Goal: Task Accomplishment & Management: Manage account settings

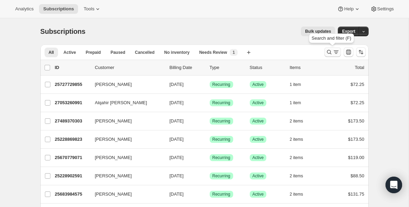
click at [328, 53] on icon "Search and filter results" at bounding box center [329, 52] width 7 height 7
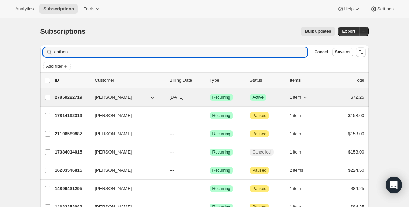
type input "anthon"
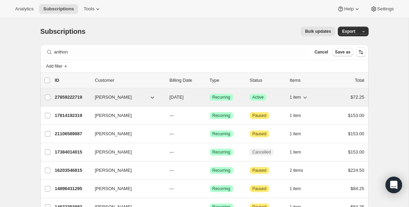
click at [76, 95] on p "27859222719" at bounding box center [72, 97] width 35 height 7
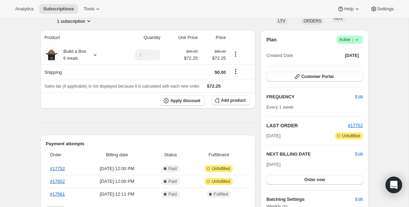
scroll to position [41, 0]
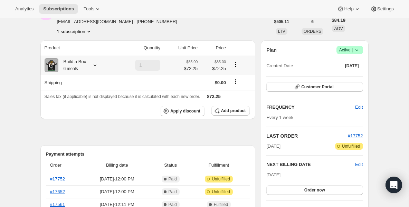
click at [75, 73] on th "Build a Box 6 meals" at bounding box center [78, 65] width 76 height 19
click at [74, 67] on small "6 meals" at bounding box center [71, 68] width 15 height 5
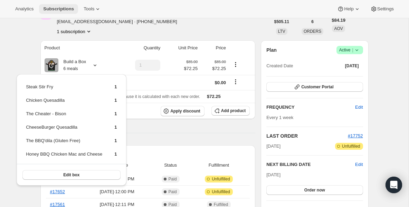
click at [66, 4] on button "Subscriptions" at bounding box center [58, 9] width 39 height 10
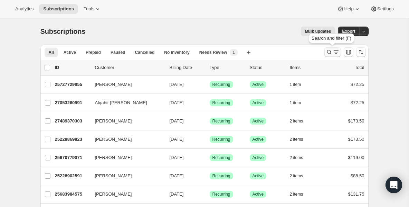
click at [328, 51] on icon "Search and filter results" at bounding box center [329, 52] width 7 height 7
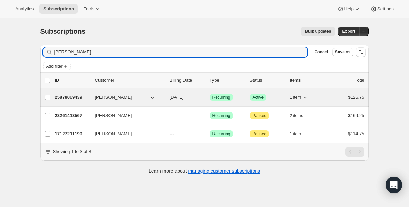
type input "lara"
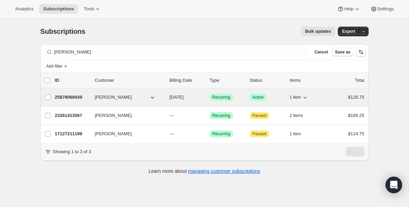
click at [72, 99] on p "25878069439" at bounding box center [72, 97] width 35 height 7
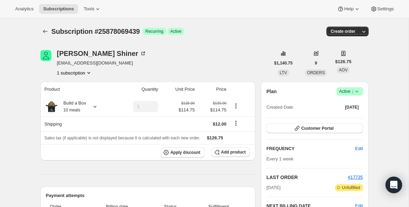
click at [357, 93] on icon at bounding box center [357, 91] width 7 height 7
click at [338, 107] on span "Pause subscription" at bounding box center [348, 105] width 38 height 5
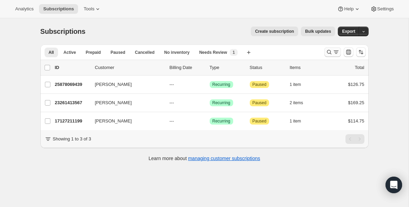
click at [329, 53] on icon "Search and filter results" at bounding box center [329, 52] width 7 height 7
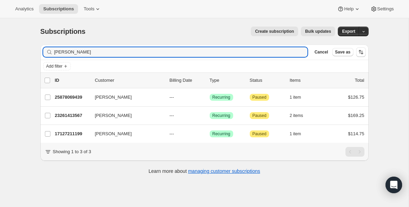
drag, startPoint x: 282, startPoint y: 51, endPoint x: 25, endPoint y: 18, distance: 259.1
click at [25, 18] on div "Analytics Subscriptions Tools Help Settings Skip to content Subscriptions. This…" at bounding box center [204, 113] width 409 height 226
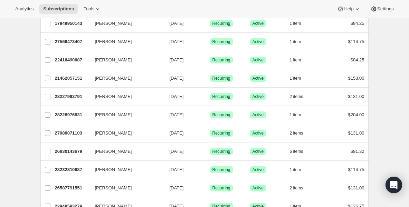
scroll to position [277, 0]
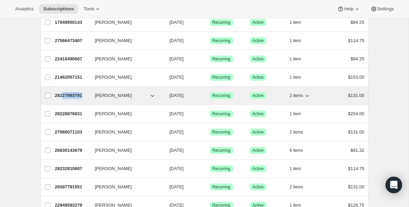
click at [63, 99] on div "28227993791 dilan rivera 09/18/2025 Success Recurring Success Active 2 items $1…" at bounding box center [210, 96] width 310 height 10
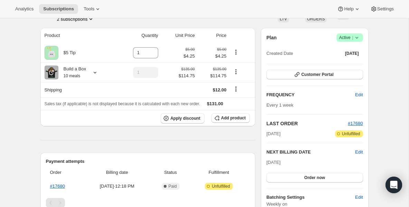
scroll to position [55, 0]
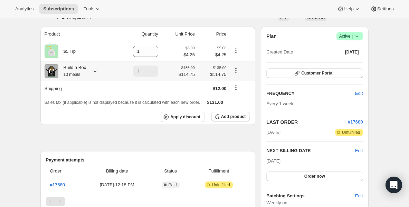
click at [79, 74] on small "10 meals" at bounding box center [72, 74] width 17 height 5
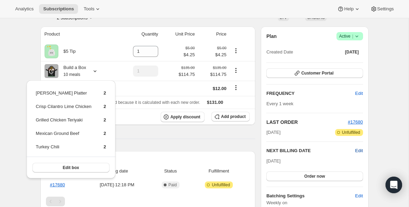
click at [362, 150] on span "Edit" at bounding box center [360, 151] width 8 height 7
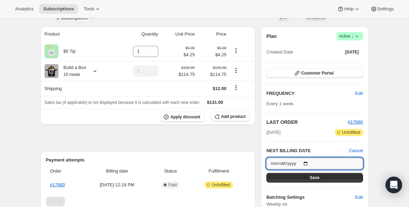
click at [309, 162] on input "2025-09-18" at bounding box center [315, 164] width 96 height 12
type input "2025-09-25"
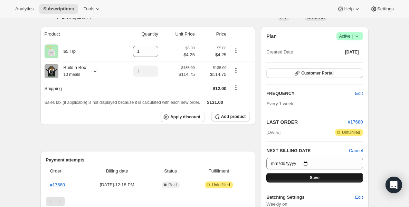
click at [312, 179] on span "Save" at bounding box center [315, 178] width 10 height 6
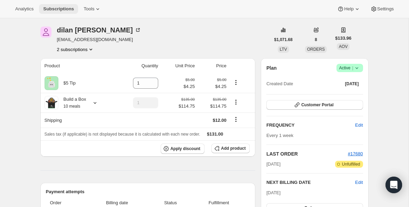
click at [55, 10] on span "Subscriptions" at bounding box center [58, 9] width 31 height 6
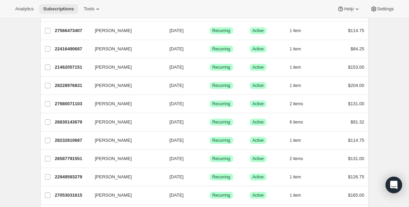
scroll to position [277, 0]
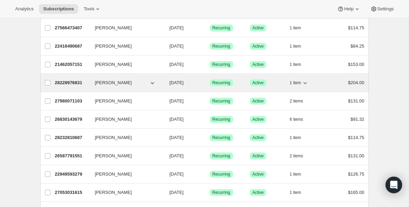
click at [65, 81] on p "28228976831" at bounding box center [72, 83] width 35 height 7
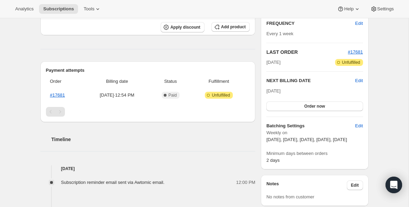
scroll to position [138, 0]
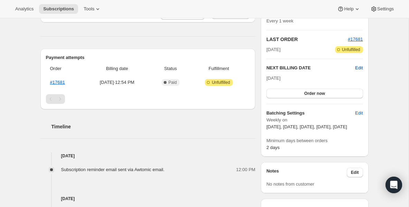
click at [362, 68] on span "Edit" at bounding box center [360, 68] width 8 height 7
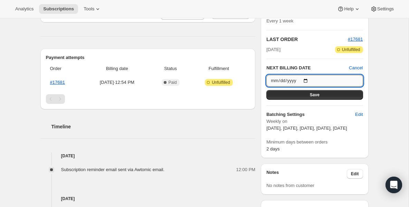
click at [308, 80] on input "2025-09-18" at bounding box center [315, 81] width 96 height 12
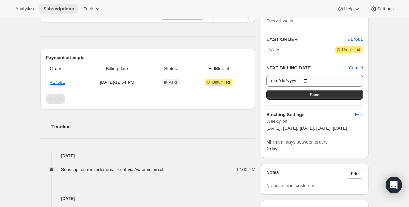
click at [60, 10] on span "Subscriptions" at bounding box center [58, 9] width 31 height 6
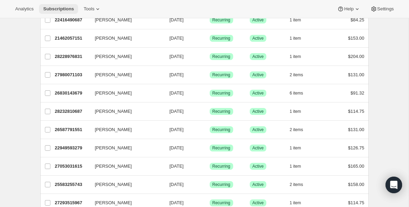
scroll to position [304, 0]
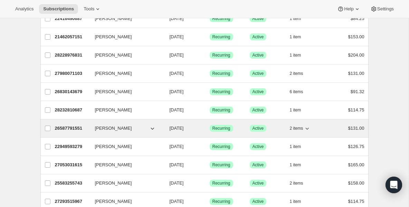
click at [88, 124] on div "26587791551 dilan rivera 09/18/2025 Success Recurring Success Active 2 items $1…" at bounding box center [210, 129] width 310 height 10
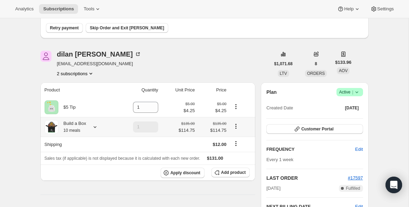
scroll to position [55, 0]
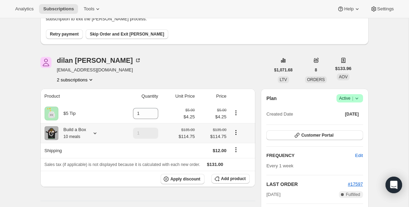
click at [84, 135] on div "Build a Box 10 meals" at bounding box center [72, 134] width 28 height 14
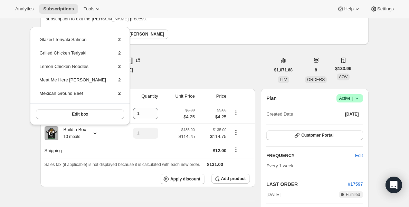
click at [356, 101] on icon at bounding box center [357, 98] width 7 height 7
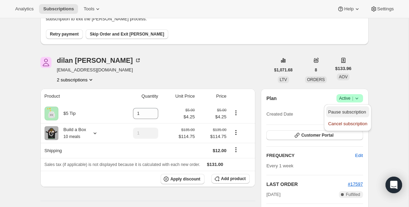
click at [343, 112] on span "Pause subscription" at bounding box center [348, 112] width 38 height 5
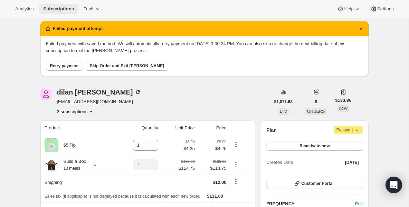
click at [63, 9] on span "Subscriptions" at bounding box center [58, 9] width 31 height 6
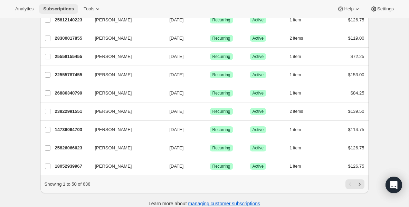
scroll to position [823, 0]
